Goal: Task Accomplishment & Management: Complete application form

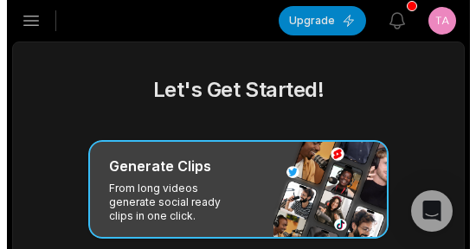
scroll to position [87, 0]
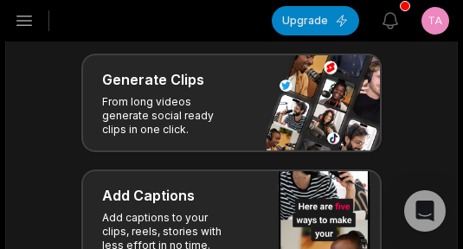
click at [433, 18] on html "GS Gfdsger's Studio Create Project Home Projects Brand template Calendar Connec…" at bounding box center [231, 37] width 463 height 249
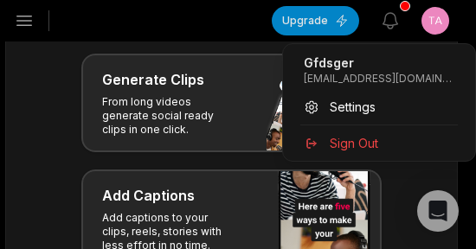
click at [380, 128] on div "Gfdsger [EMAIL_ADDRESS][DOMAIN_NAME] Settings Sign Out" at bounding box center [379, 102] width 194 height 119
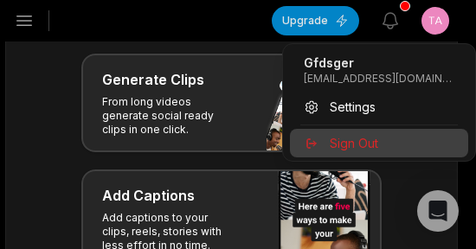
click at [379, 138] on div "Sign Out" at bounding box center [379, 143] width 178 height 29
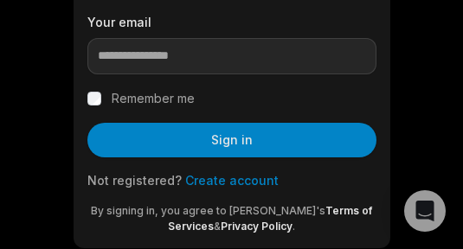
scroll to position [300, 0]
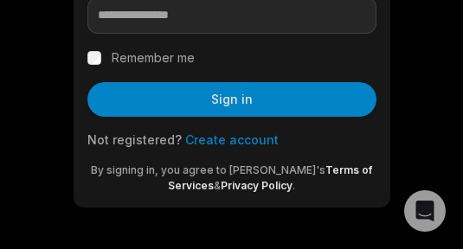
click at [221, 144] on link "Create account" at bounding box center [231, 139] width 93 height 15
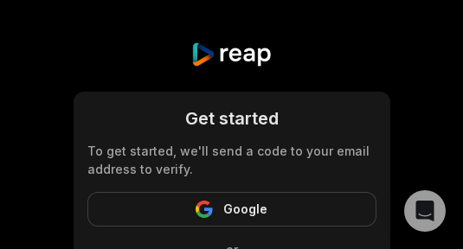
scroll to position [173, 0]
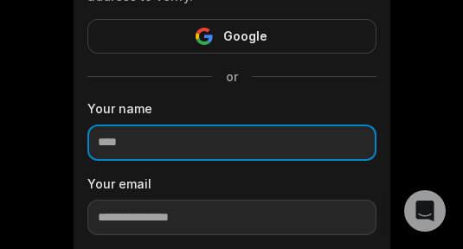
click at [197, 144] on input at bounding box center [231, 143] width 289 height 36
type input "******"
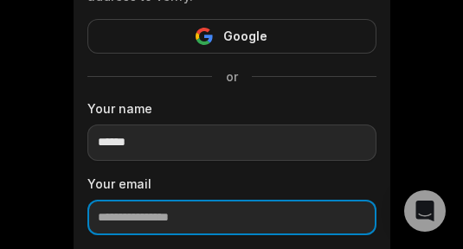
click at [181, 219] on input "email" at bounding box center [231, 218] width 289 height 36
paste input "**********"
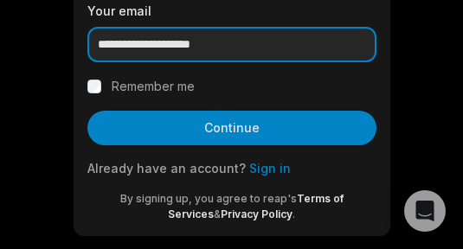
scroll to position [375, 0]
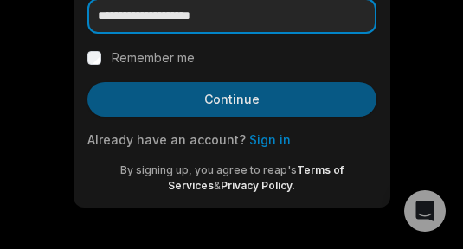
type input "**********"
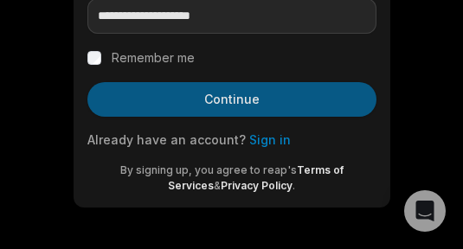
click at [147, 112] on button "Continue" at bounding box center [231, 99] width 289 height 35
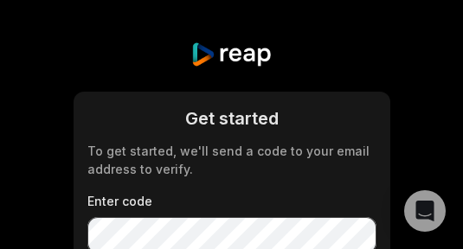
scroll to position [87, 0]
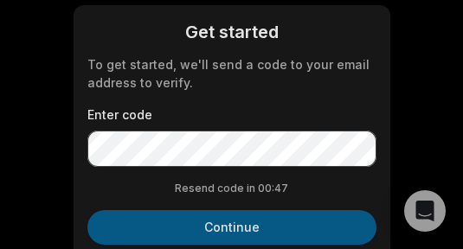
click at [180, 227] on button "Continue" at bounding box center [231, 227] width 289 height 35
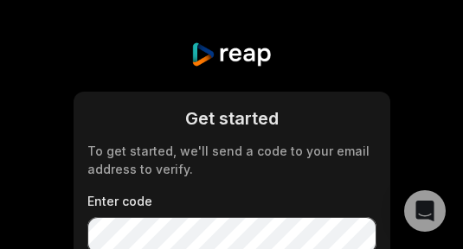
scroll to position [215, 0]
